Goal: Transaction & Acquisition: Purchase product/service

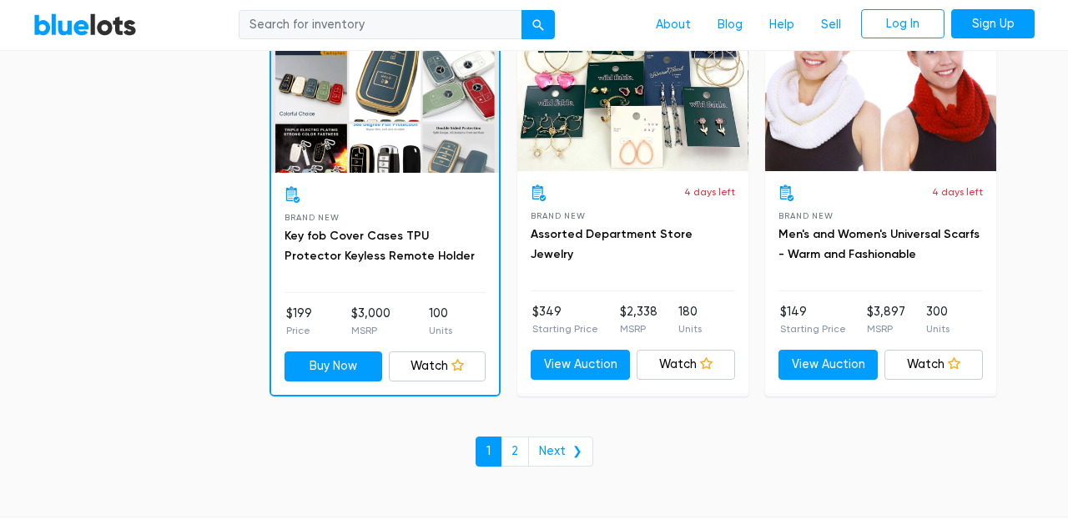
scroll to position [7191, 0]
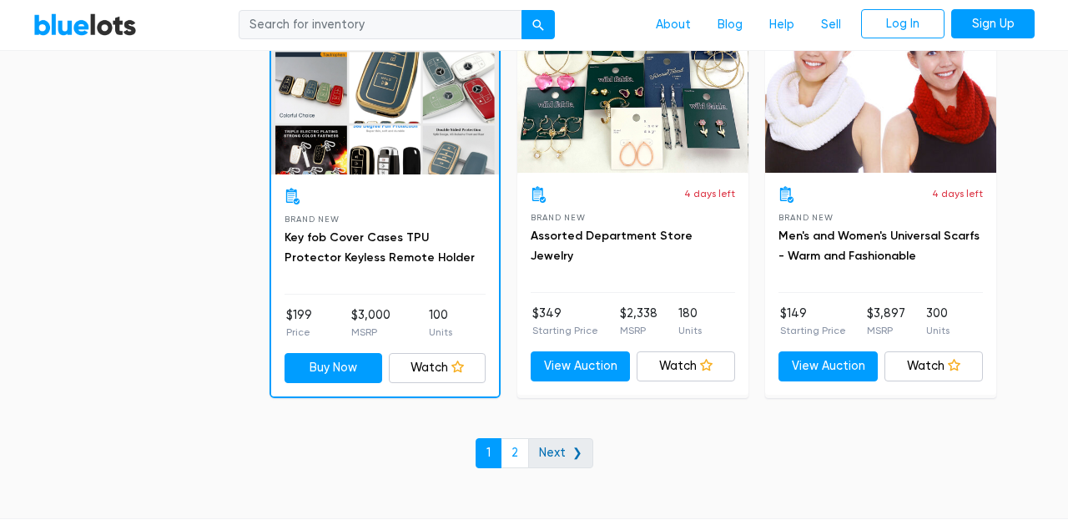
click at [557, 444] on link "Next ❯" at bounding box center [560, 453] width 65 height 30
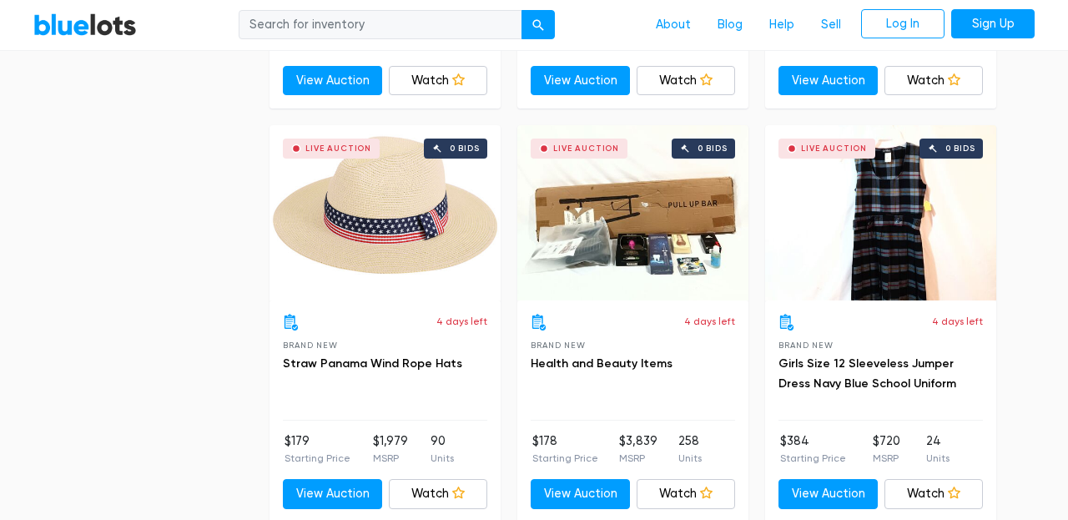
scroll to position [2555, 0]
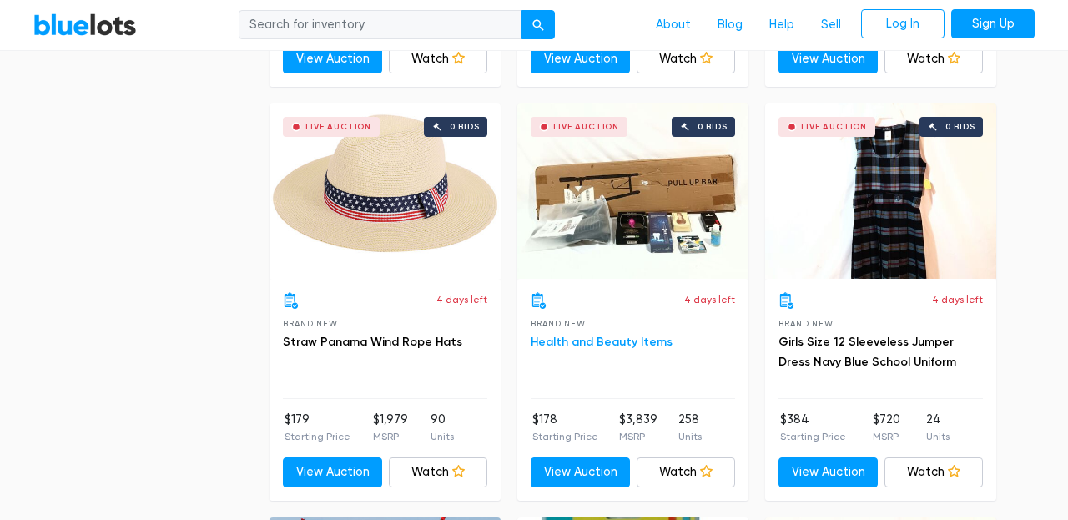
click at [585, 338] on link "Health and Beauty Items" at bounding box center [602, 342] width 142 height 14
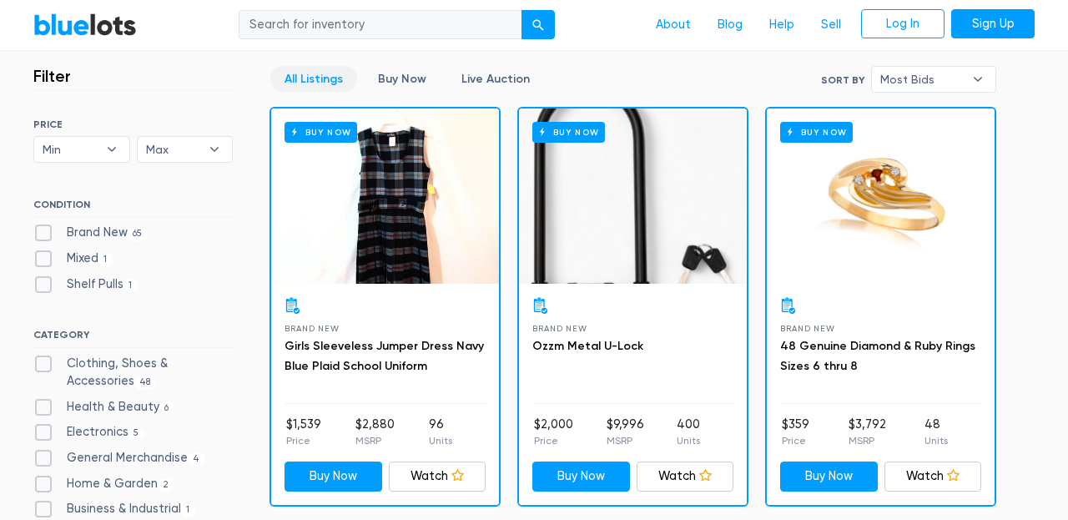
scroll to position [0, 0]
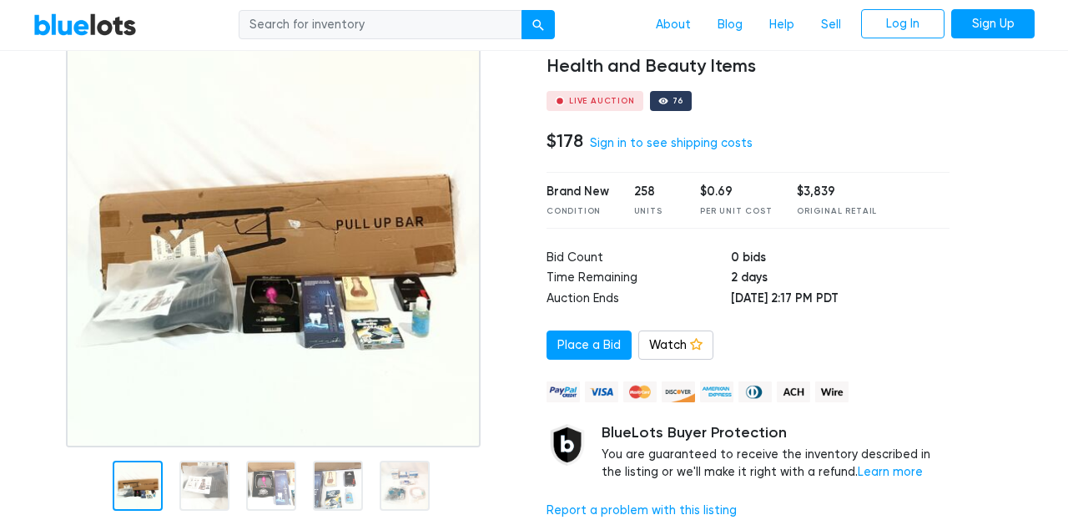
scroll to position [171, 0]
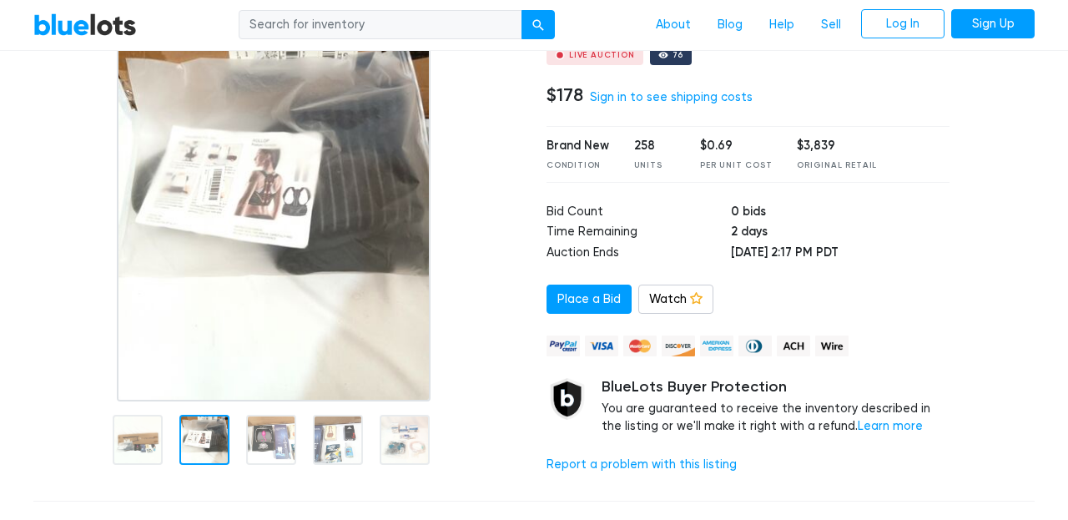
click at [209, 441] on div at bounding box center [204, 440] width 50 height 50
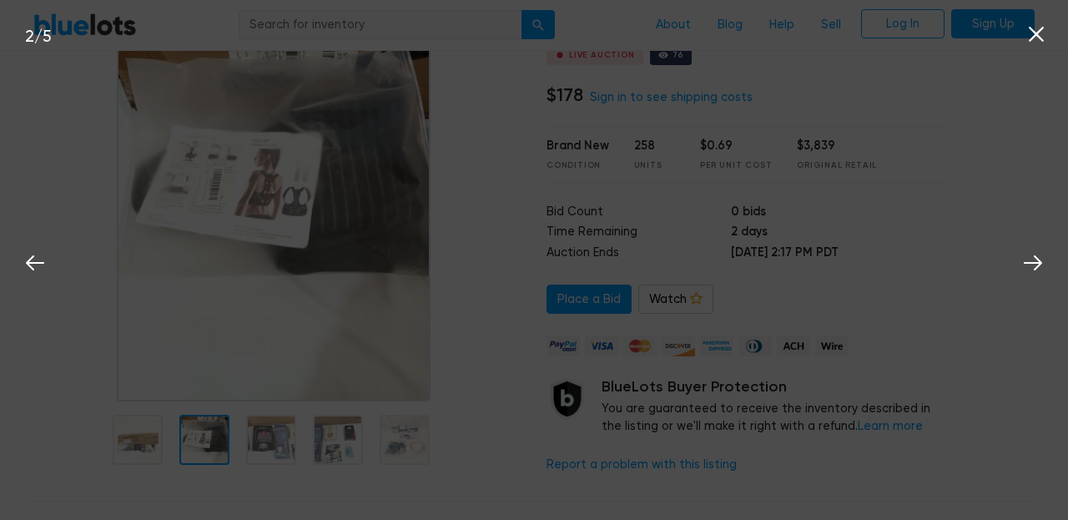
click at [280, 431] on div "2 / 5" at bounding box center [534, 260] width 1068 height 520
click at [341, 446] on div "2 / 5" at bounding box center [534, 260] width 1068 height 520
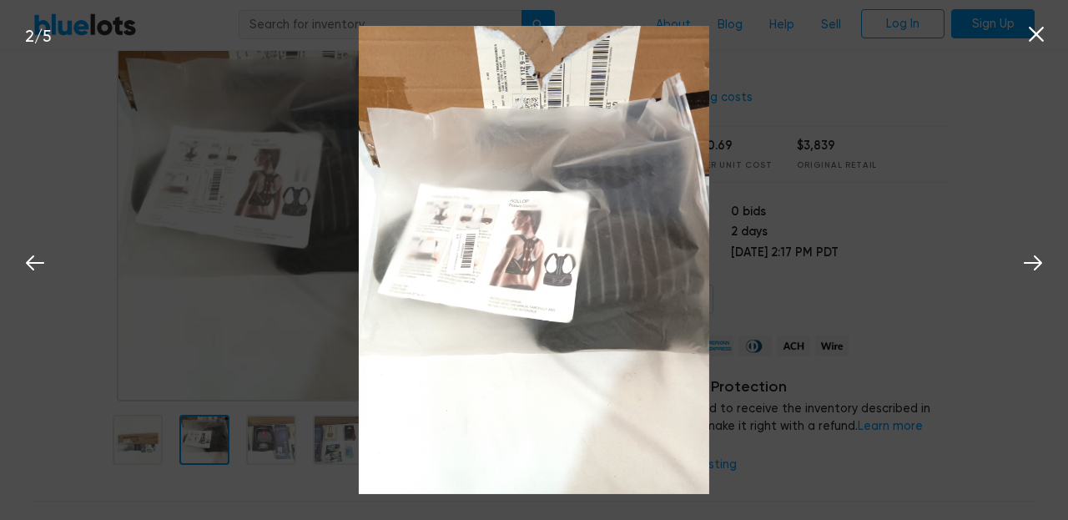
click at [348, 435] on div "2 / 5" at bounding box center [534, 260] width 1068 height 520
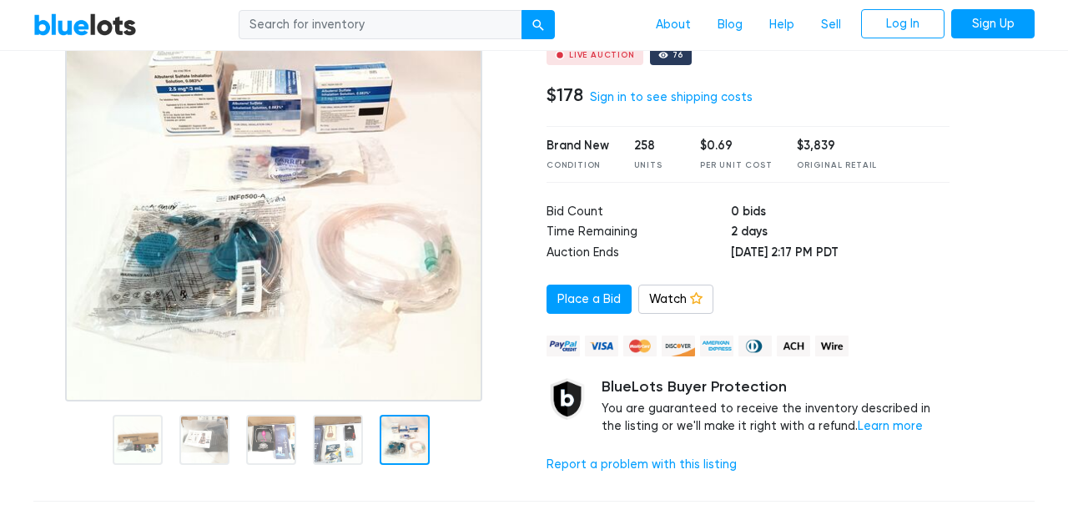
click at [404, 430] on div at bounding box center [405, 440] width 50 height 50
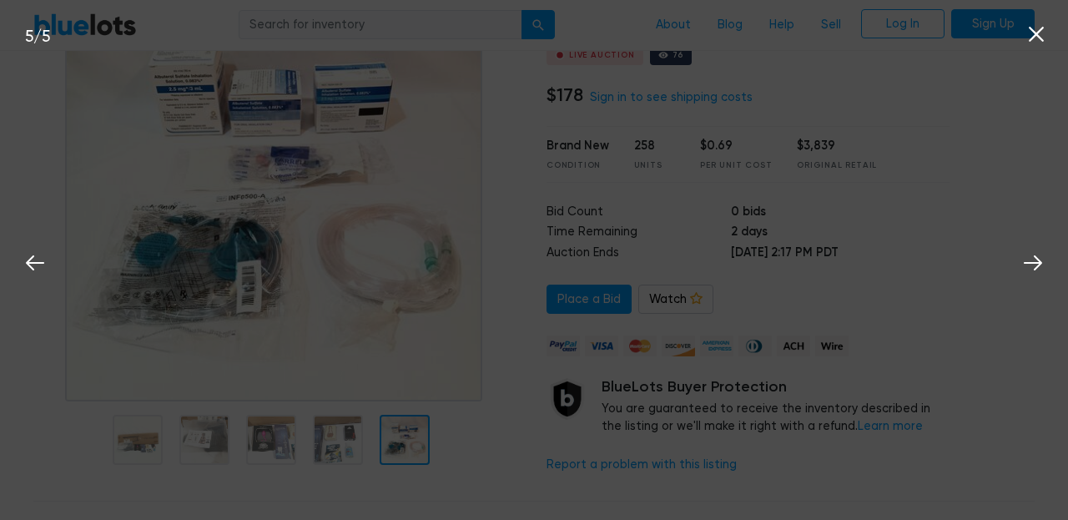
click at [354, 435] on div "5 / 5" at bounding box center [534, 260] width 1068 height 520
click at [1034, 36] on icon at bounding box center [1036, 34] width 15 height 15
click at [1037, 40] on icon at bounding box center [1036, 34] width 25 height 25
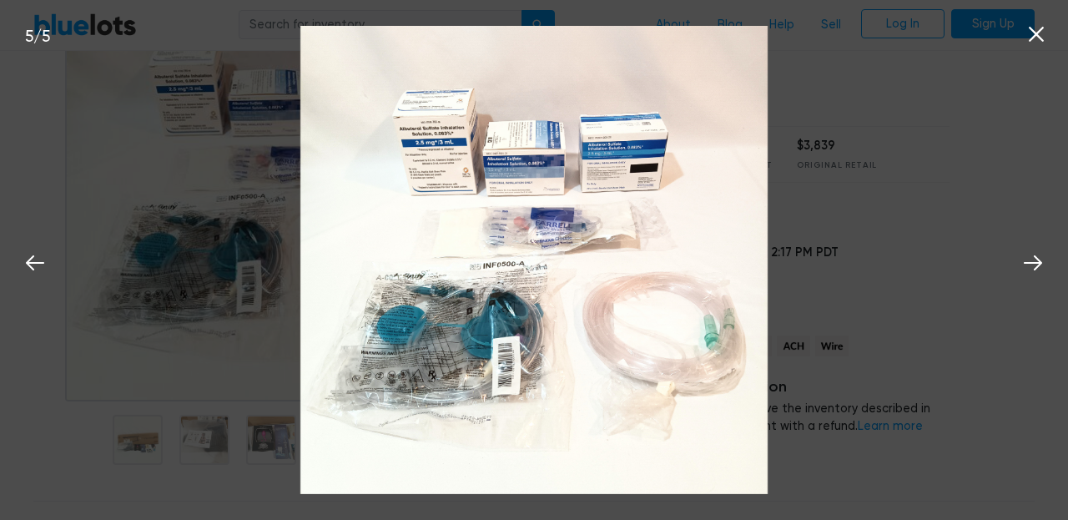
click at [1041, 33] on icon at bounding box center [1036, 34] width 25 height 25
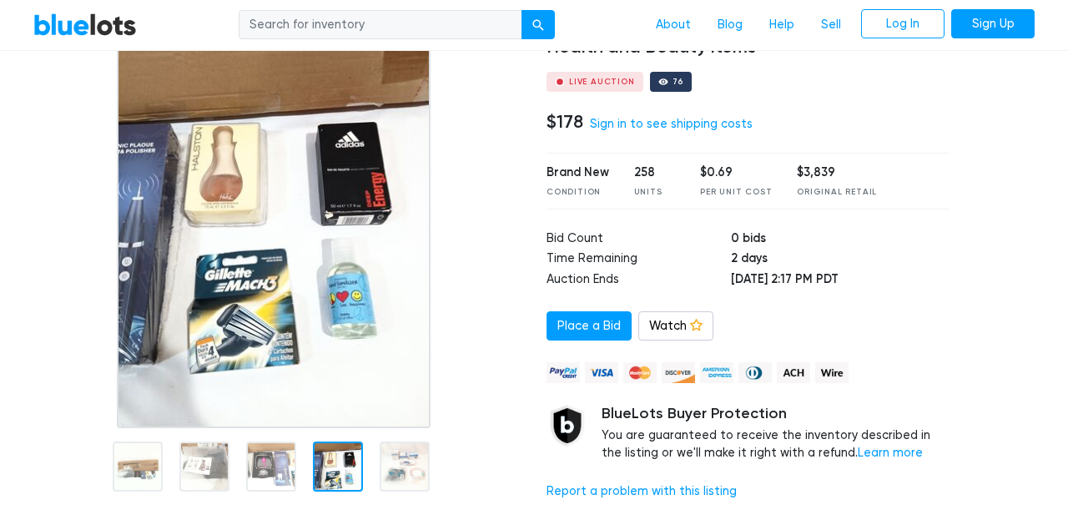
scroll to position [156, 0]
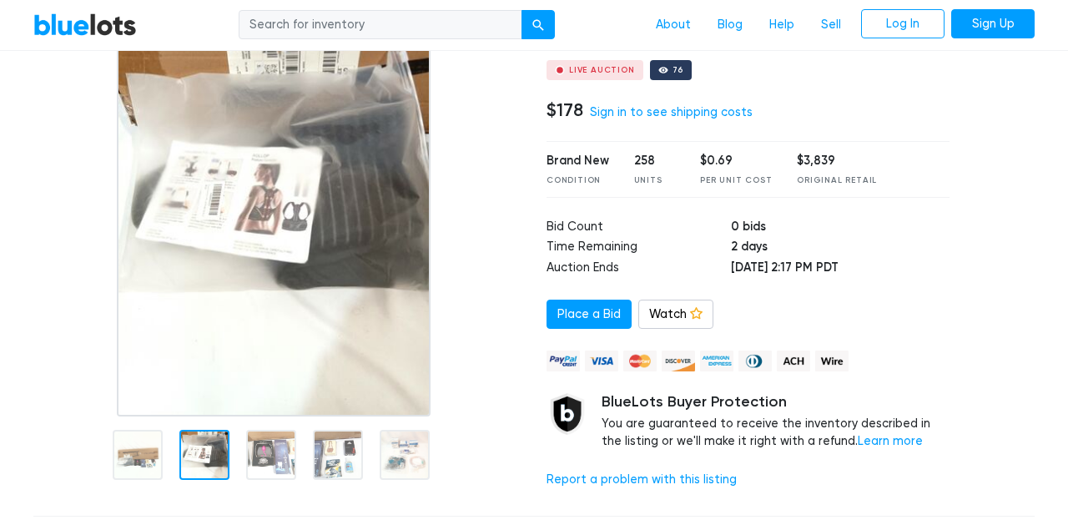
click at [209, 460] on div at bounding box center [204, 455] width 50 height 50
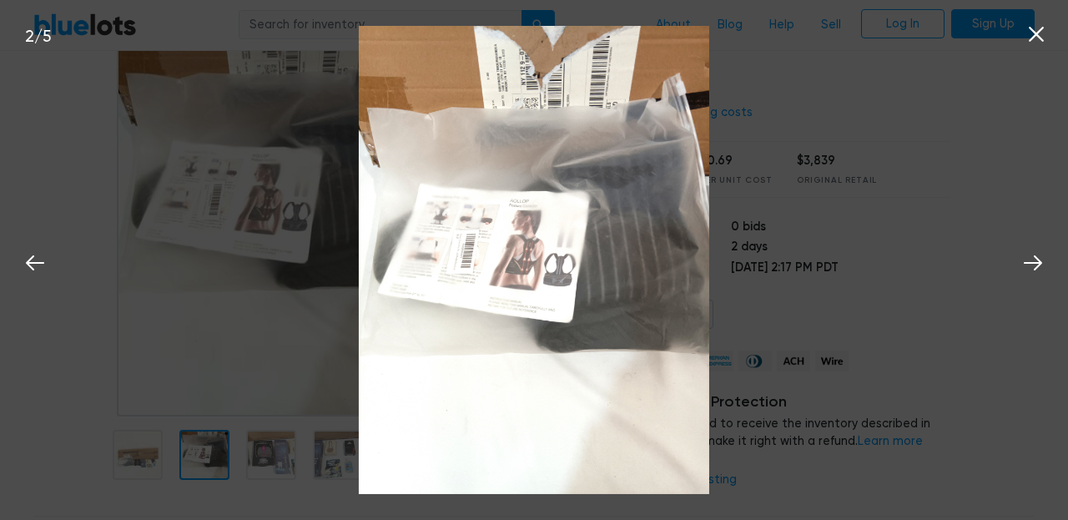
click at [173, 446] on div "2 / 5" at bounding box center [534, 260] width 1068 height 520
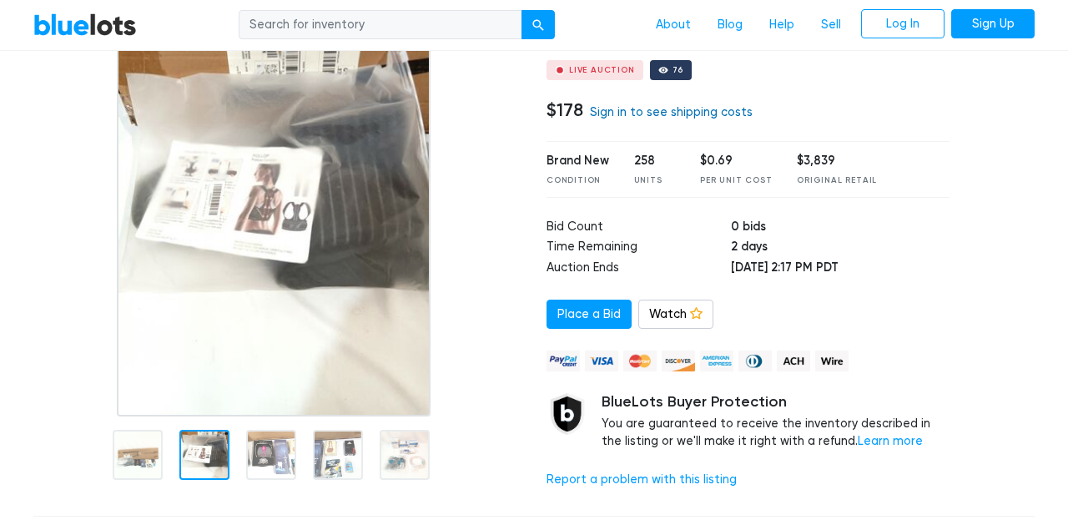
click at [643, 112] on link "Sign in to see shipping costs" at bounding box center [671, 112] width 163 height 14
